Goal: Information Seeking & Learning: Find specific fact

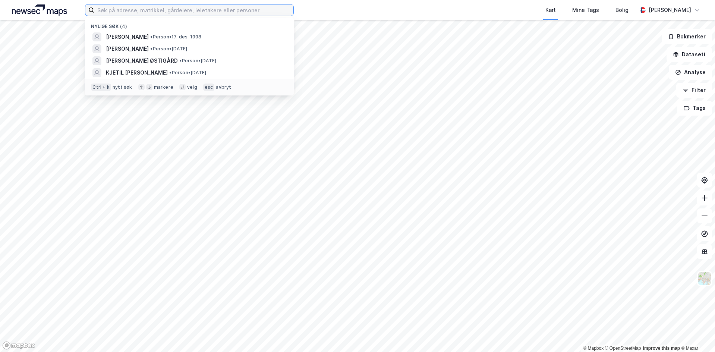
click at [126, 9] on input at bounding box center [193, 9] width 199 height 11
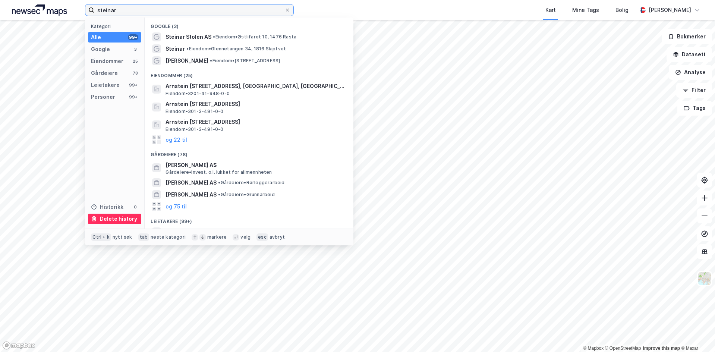
type input "steinar"
click at [116, 221] on div "Delete history" at bounding box center [118, 218] width 37 height 9
drag, startPoint x: 136, startPoint y: 11, endPoint x: 45, endPoint y: 4, distance: 92.0
click at [45, 4] on div "steinar Kategori Alle 99+ Google 3 Eiendommer 25 Gårdeiere 78 Leietakere 99+ Pe…" at bounding box center [357, 10] width 715 height 20
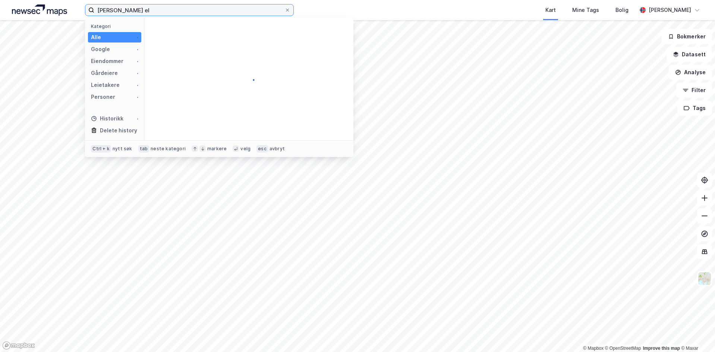
type input "[PERSON_NAME] elv"
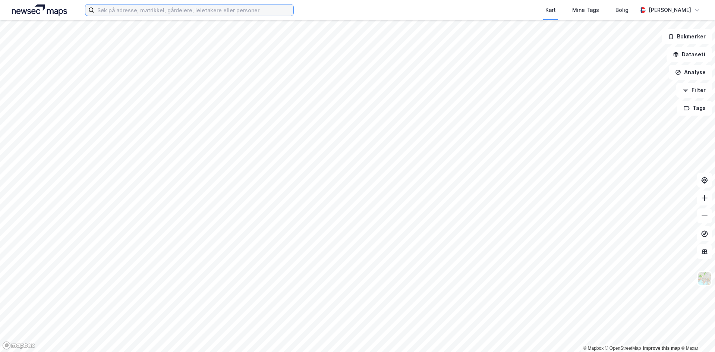
click at [190, 15] on input at bounding box center [193, 9] width 199 height 11
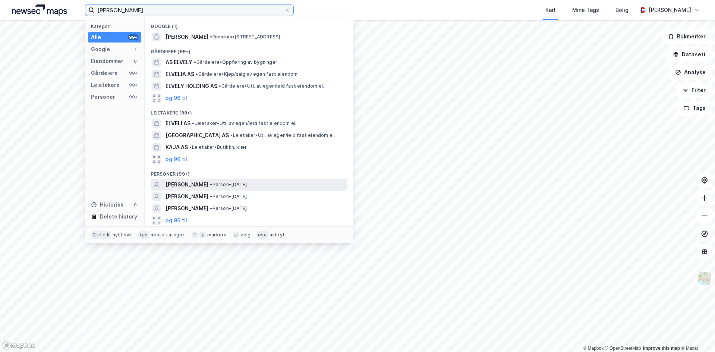
type input "[PERSON_NAME]"
click at [286, 182] on div "[PERSON_NAME] • Person • [DATE]" at bounding box center [256, 184] width 181 height 9
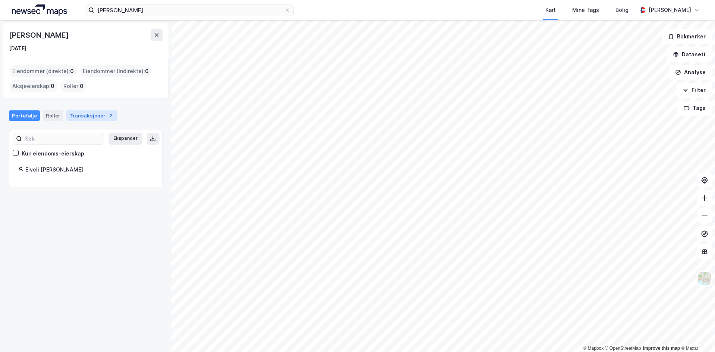
click at [90, 113] on div "Transaksjoner 2" at bounding box center [91, 115] width 51 height 10
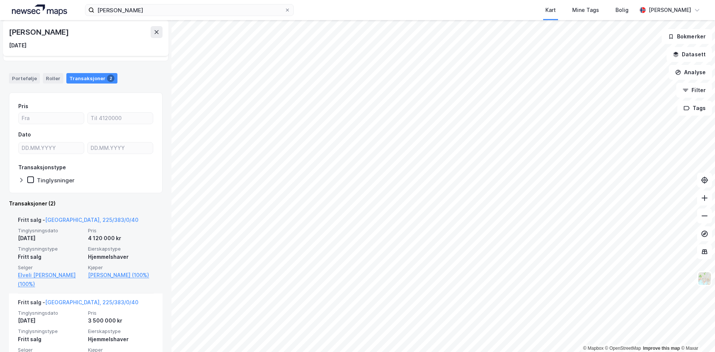
scroll to position [61, 0]
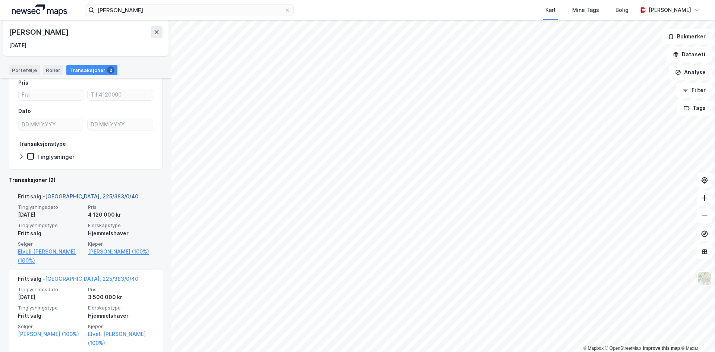
click at [81, 196] on link "[GEOGRAPHIC_DATA], 225/383/0/40" at bounding box center [91, 196] width 93 height 6
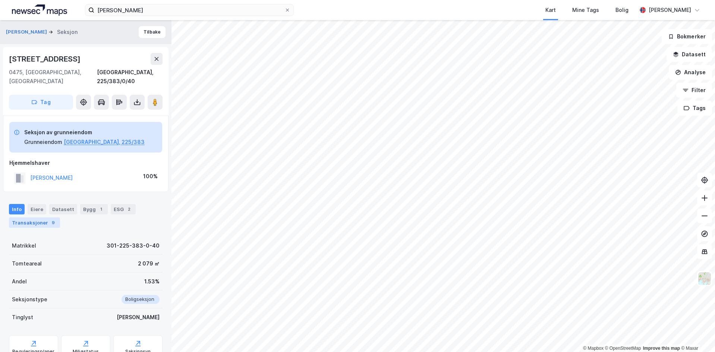
click at [51, 217] on div "Transaksjoner 9" at bounding box center [34, 222] width 51 height 10
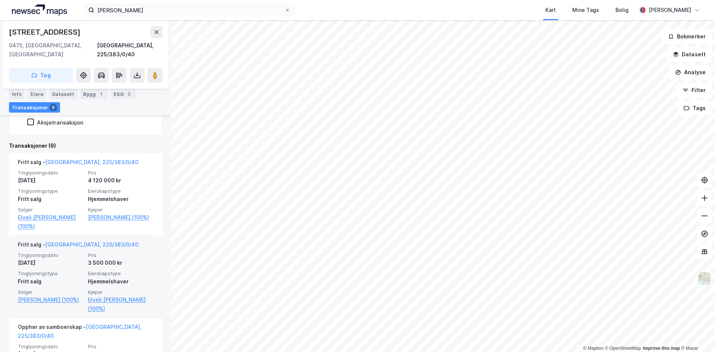
scroll to position [202, 0]
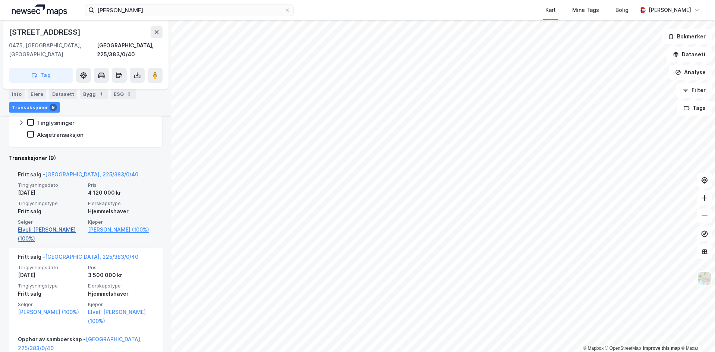
click at [69, 225] on link "Elveli [PERSON_NAME] (100%)" at bounding box center [51, 234] width 66 height 18
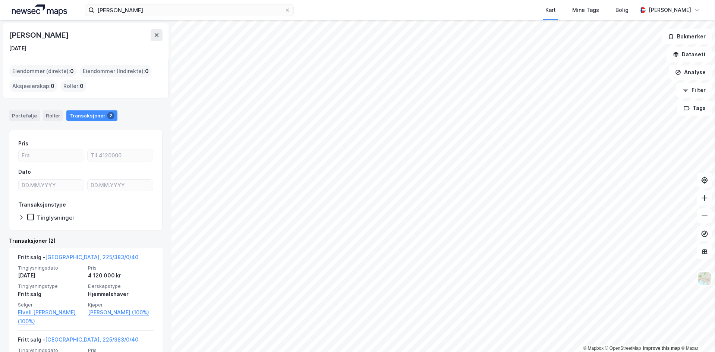
click at [45, 15] on img at bounding box center [39, 9] width 55 height 11
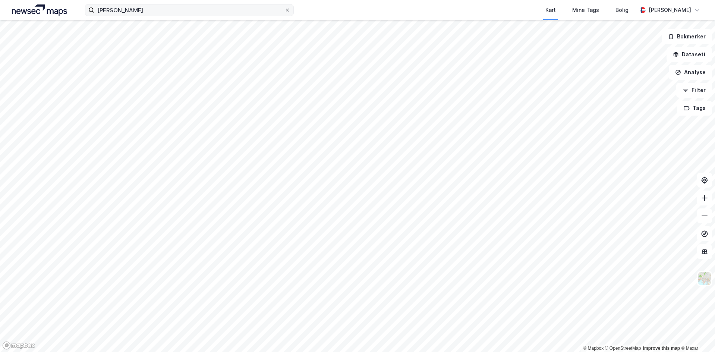
click at [289, 8] on icon at bounding box center [287, 10] width 4 height 4
click at [285, 8] on input "[PERSON_NAME]" at bounding box center [189, 9] width 190 height 11
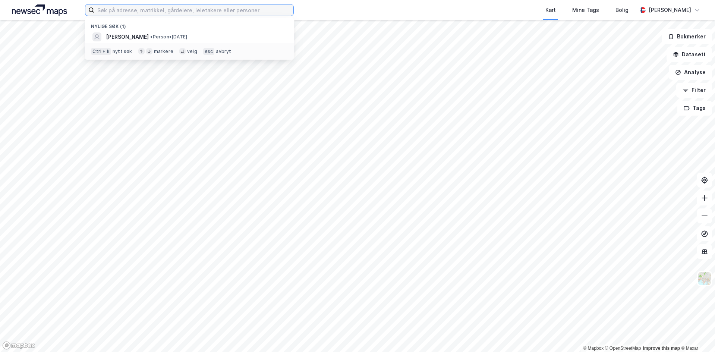
click at [224, 15] on input at bounding box center [193, 9] width 199 height 11
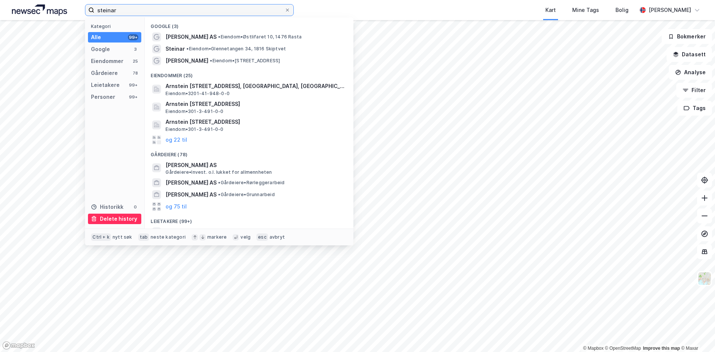
type input "steinar"
click at [113, 216] on div "Delete history" at bounding box center [118, 218] width 37 height 9
